Goal: Navigation & Orientation: Find specific page/section

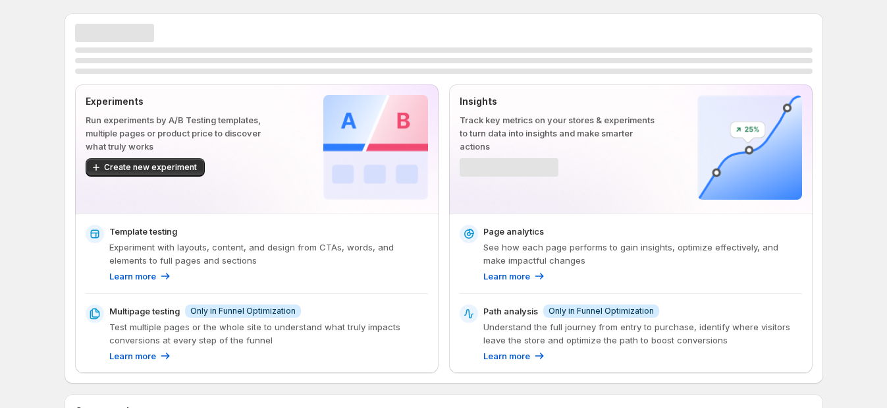
click at [135, 314] on p "Multipage testing" at bounding box center [144, 310] width 70 height 13
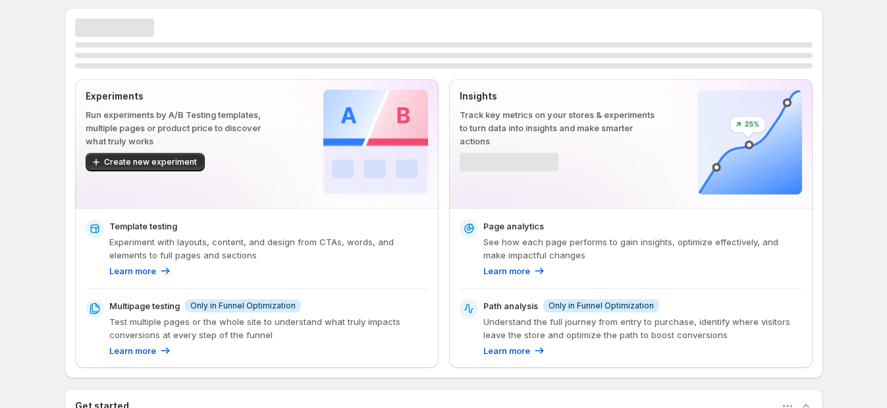
scroll to position [164, 0]
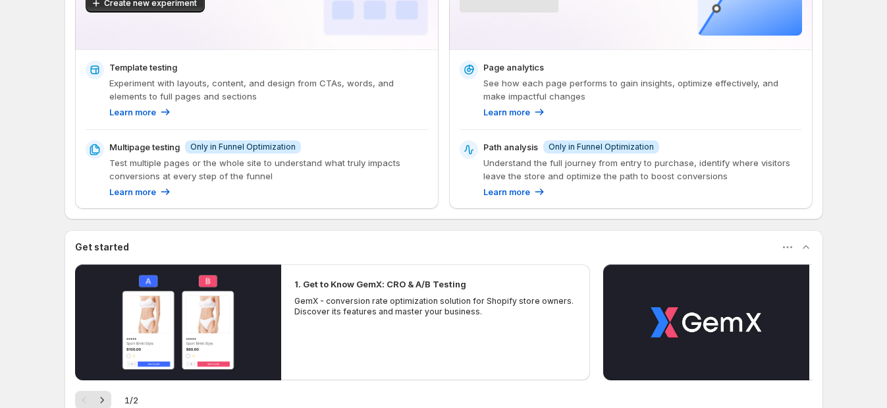
click at [149, 148] on p "Multipage testing" at bounding box center [144, 146] width 70 height 13
click at [234, 147] on span "Only in Funnel Optimization" at bounding box center [242, 147] width 105 height 11
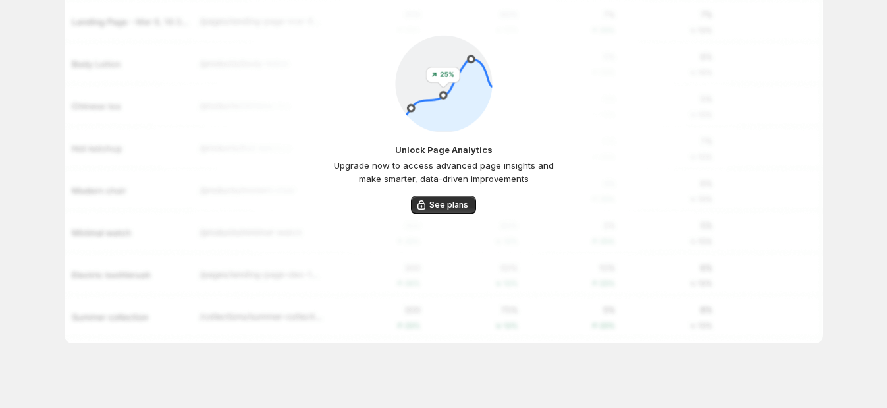
scroll to position [181, 0]
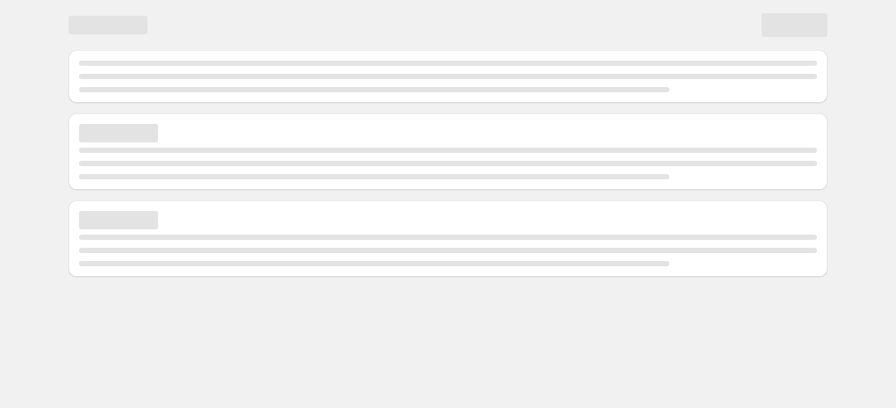
click at [410, 330] on body "Home Experiments Analytics Preferences Dev mode" at bounding box center [448, 204] width 896 height 408
